Goal: Transaction & Acquisition: Book appointment/travel/reservation

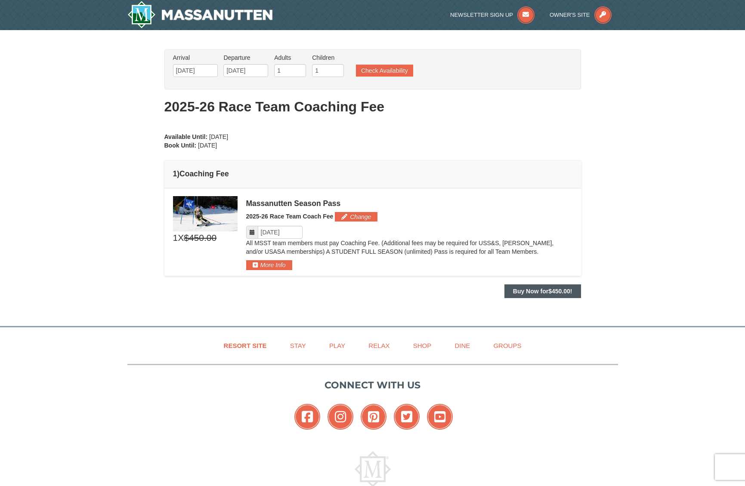
click at [537, 292] on strong "Buy Now for $450.00 !" at bounding box center [542, 291] width 59 height 7
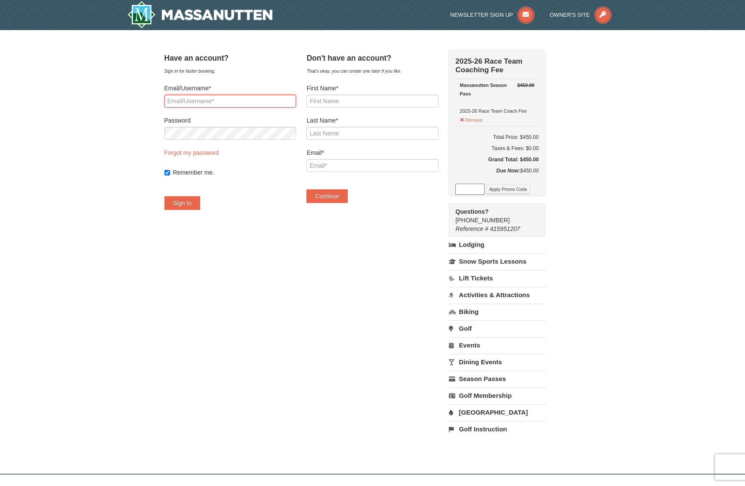
type input "smithbrothersinc@gmail.com"
click at [194, 206] on button "Sign In" at bounding box center [182, 203] width 36 height 14
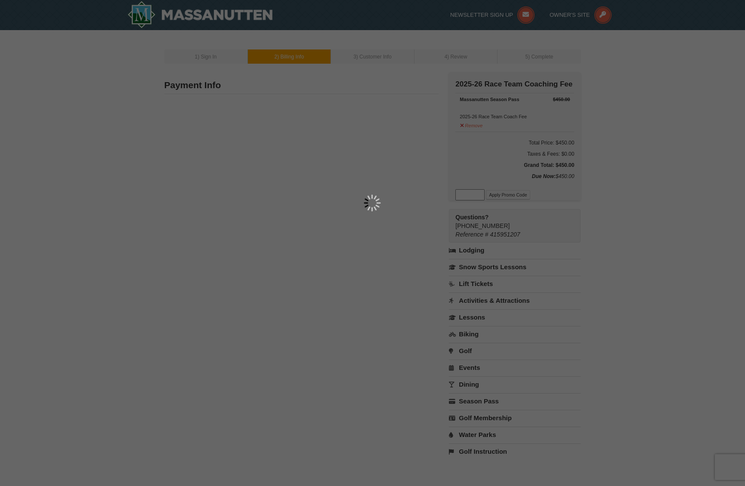
type input "3136 Cove View Ln"
type input "Midlothian"
type input "23112"
type input "804"
type input "382"
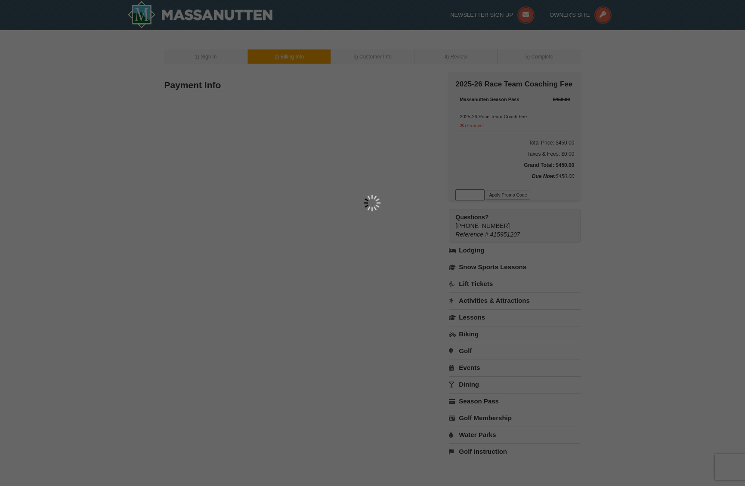
type input "0996"
type input "smithbrothersinc@gmail.com"
select select "VA"
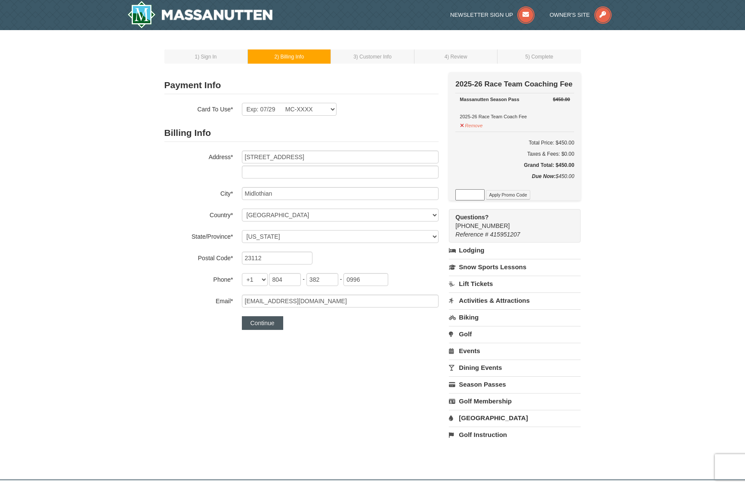
click at [261, 325] on button "Continue" at bounding box center [262, 323] width 41 height 14
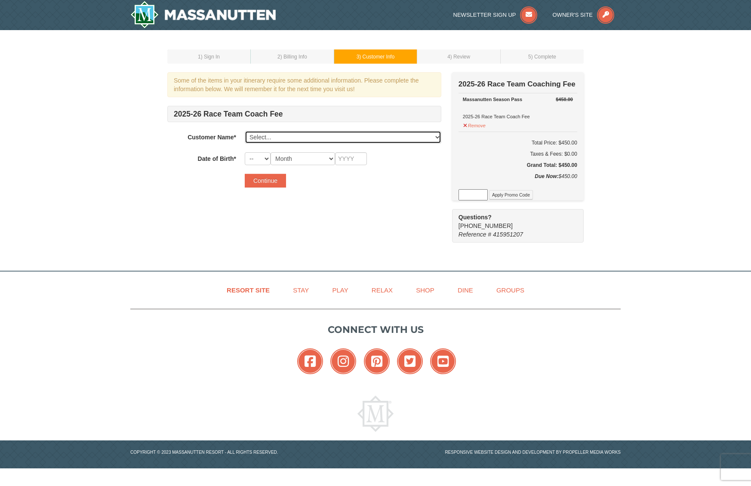
select select "22972399"
select select "14"
select select "06"
type input "2016"
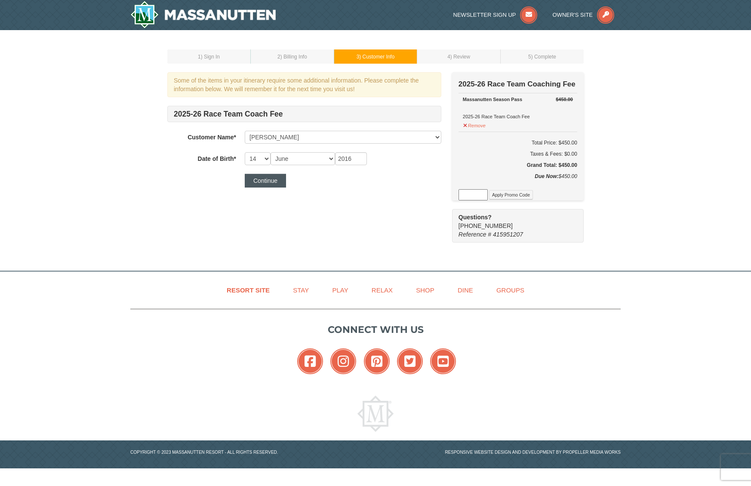
click at [262, 182] on button "Continue" at bounding box center [265, 181] width 41 height 14
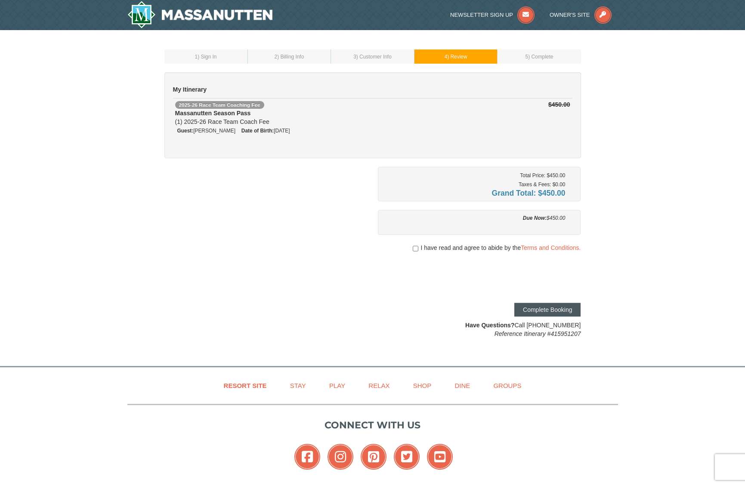
click at [554, 310] on button "Complete Booking" at bounding box center [547, 310] width 66 height 14
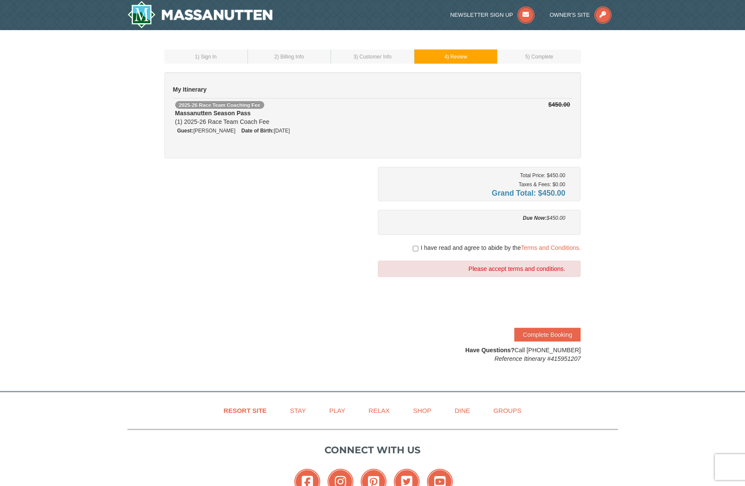
click at [414, 248] on input "checkbox" at bounding box center [416, 248] width 6 height 7
checkbox input "true"
click at [543, 332] on button "Complete Booking" at bounding box center [547, 335] width 66 height 14
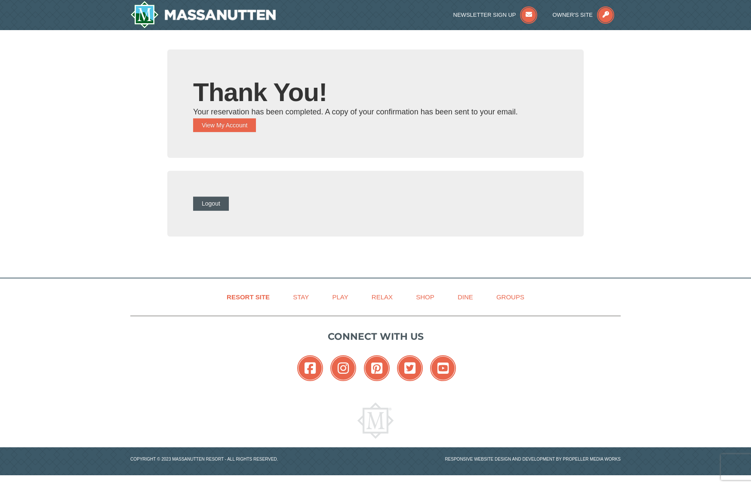
click at [222, 203] on button "Logout" at bounding box center [211, 204] width 36 height 14
